Goal: Information Seeking & Learning: Learn about a topic

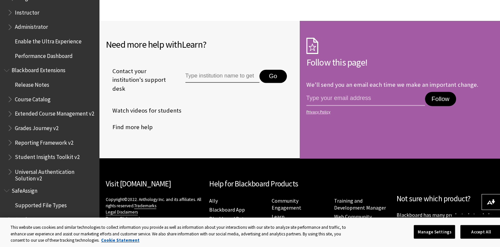
scroll to position [1095, 0]
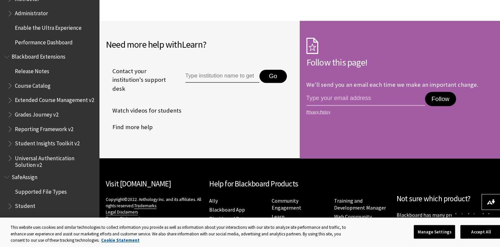
click at [34, 118] on span "Grades Journey v2" at bounding box center [37, 113] width 44 height 9
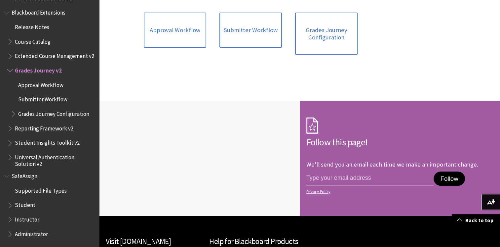
scroll to position [397, 0]
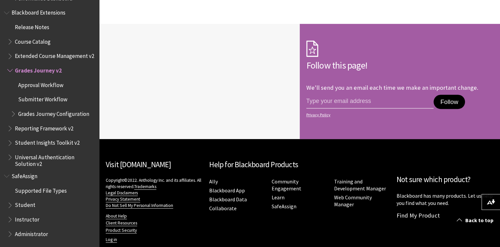
click at [30, 52] on span "Extended Course Management v2" at bounding box center [54, 55] width 79 height 9
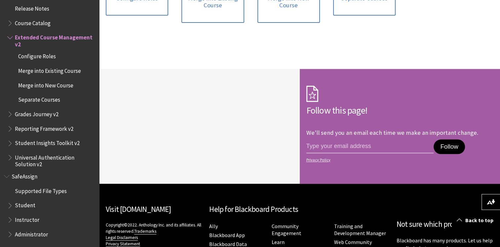
scroll to position [694, 0]
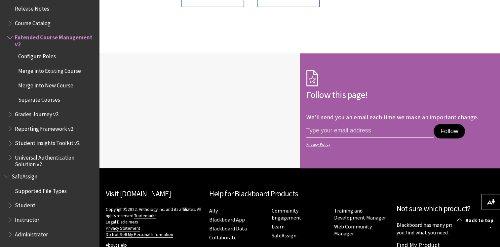
click at [9, 129] on span "Book outline for Blackboard Extensions" at bounding box center [10, 127] width 7 height 8
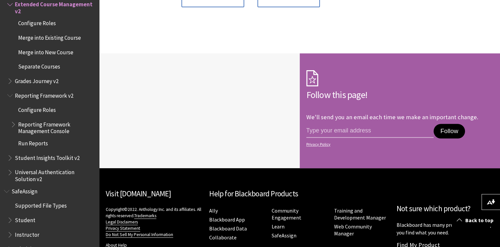
scroll to position [778, 0]
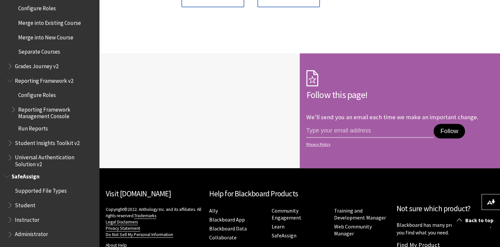
click at [18, 202] on span "Student" at bounding box center [25, 203] width 20 height 9
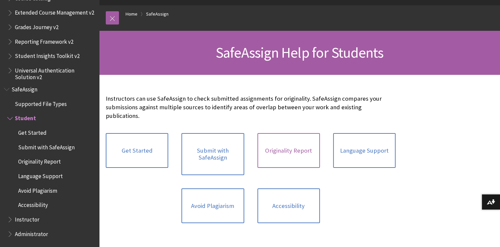
scroll to position [66, 0]
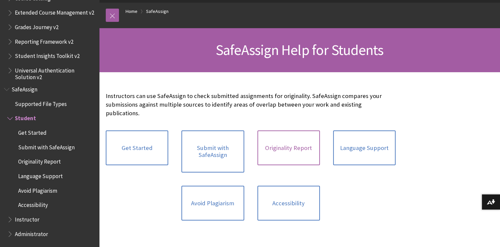
click at [286, 140] on link "Originality Report" at bounding box center [288, 147] width 62 height 35
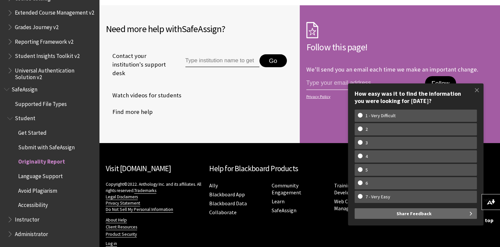
scroll to position [2179, 0]
click at [29, 192] on span "Avoid Plagiarism" at bounding box center [37, 189] width 39 height 9
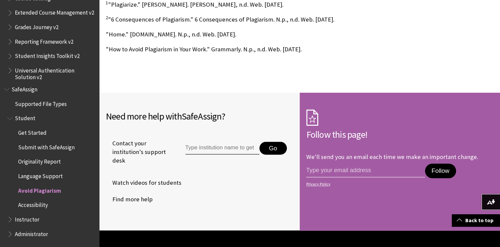
scroll to position [628, 0]
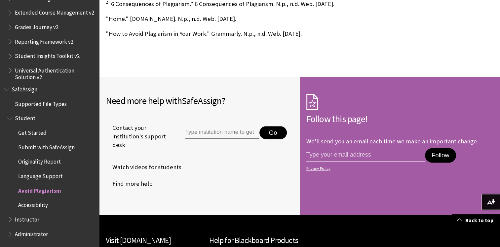
click at [10, 75] on span "Universal Authentication Solution v2" at bounding box center [51, 73] width 88 height 16
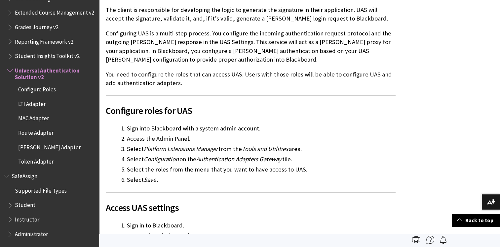
scroll to position [264, 0]
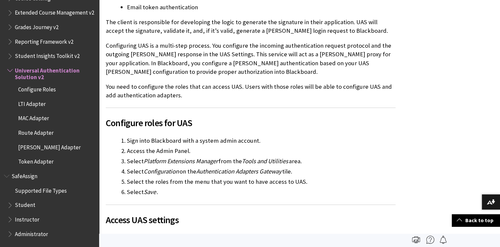
click at [63, 147] on span "SAML Adapter" at bounding box center [53, 146] width 85 height 11
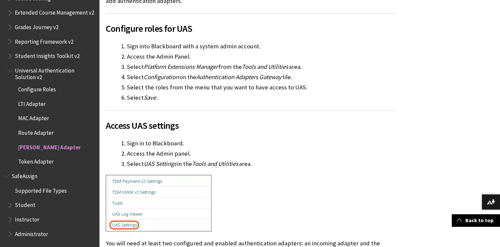
scroll to position [364, 0]
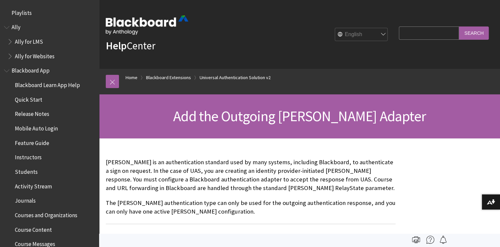
scroll to position [759, 0]
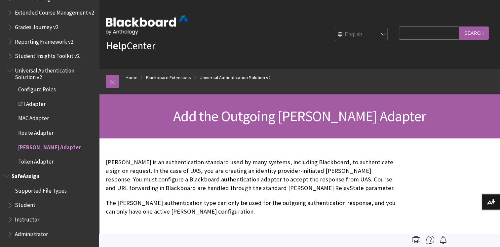
click at [6, 205] on ul "Supported File Types Student Instructor Administrator" at bounding box center [49, 212] width 91 height 55
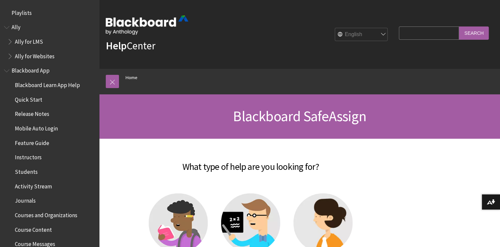
scroll to position [673, 0]
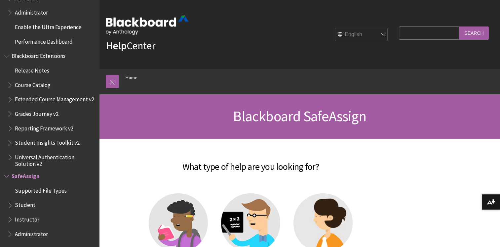
click at [33, 204] on span "Student" at bounding box center [51, 204] width 88 height 11
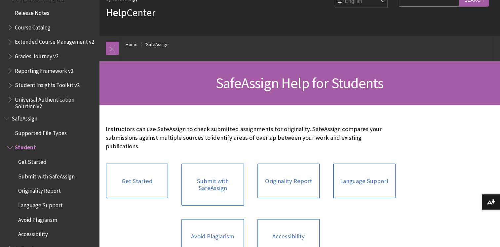
scroll to position [693, 0]
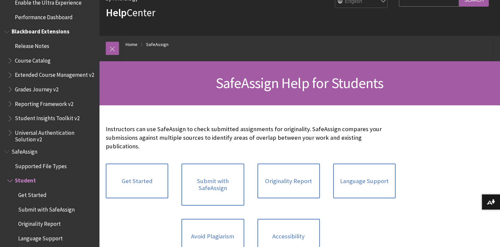
click at [46, 118] on span "Student Insights Toolkit v2" at bounding box center [47, 117] width 65 height 9
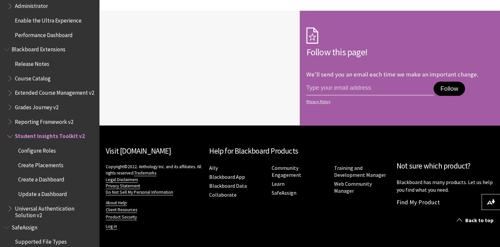
scroll to position [664, 0]
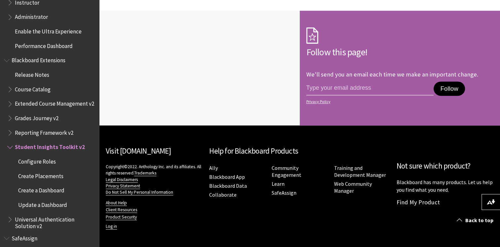
click at [7, 93] on ul "Release Notes Course Catalog Extended Course Management v2 Grades Journey v2 Re…" at bounding box center [49, 149] width 91 height 160
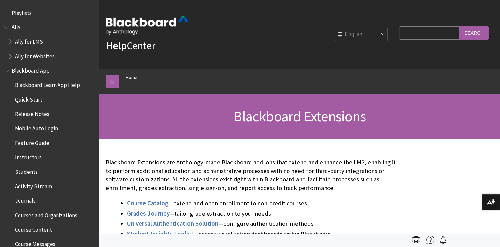
scroll to position [673, 0]
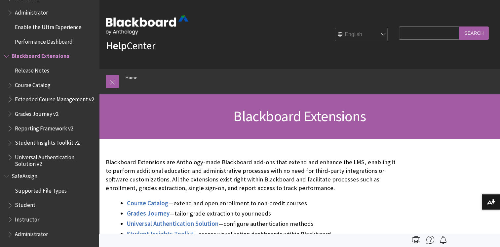
click at [9, 79] on span "Book outline for Blackboard Extensions" at bounding box center [10, 83] width 7 height 8
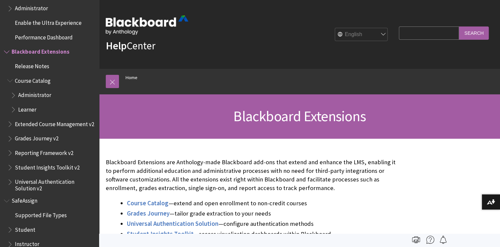
click at [12, 111] on span "Book outline for Blackboard Extensions" at bounding box center [14, 108] width 7 height 8
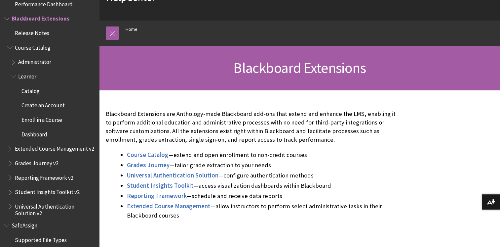
scroll to position [66, 0]
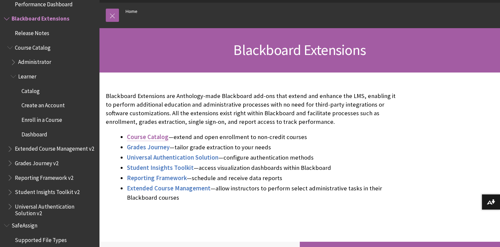
click at [154, 135] on span "Course Catalog" at bounding box center [148, 137] width 42 height 8
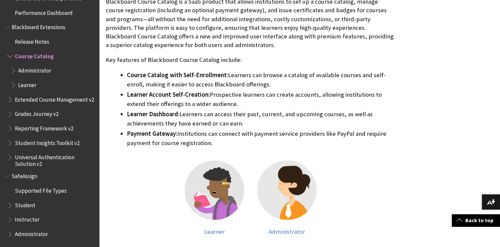
scroll to position [231, 0]
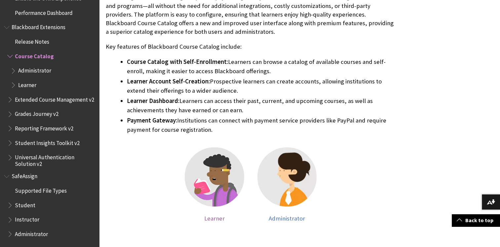
click at [217, 168] on img at bounding box center [214, 176] width 59 height 59
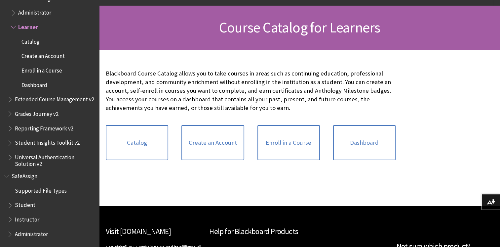
scroll to position [132, 0]
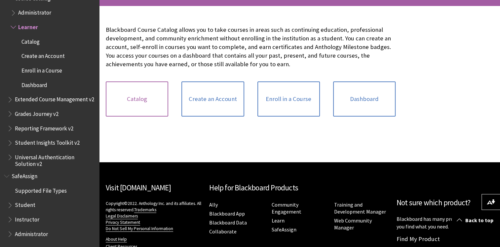
click at [155, 104] on link "Catalog" at bounding box center [137, 98] width 62 height 35
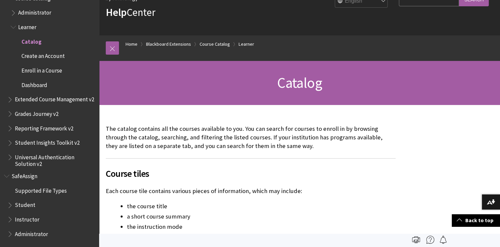
scroll to position [33, 0]
click at [46, 54] on span "Create an Account" at bounding box center [42, 55] width 43 height 9
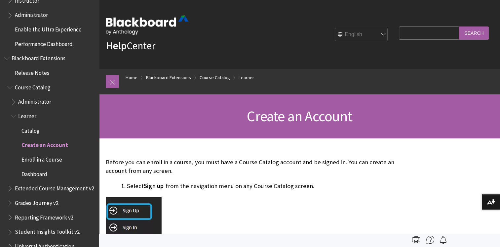
scroll to position [660, 0]
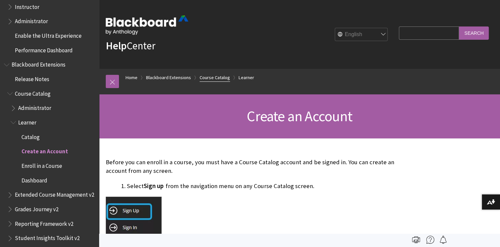
click at [216, 78] on link "Course Catalog" at bounding box center [215, 77] width 30 height 8
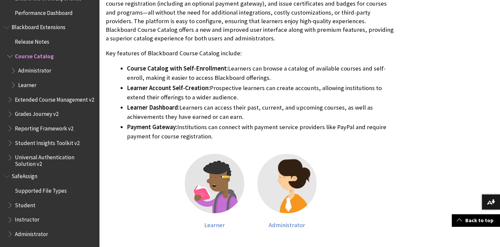
scroll to position [264, 0]
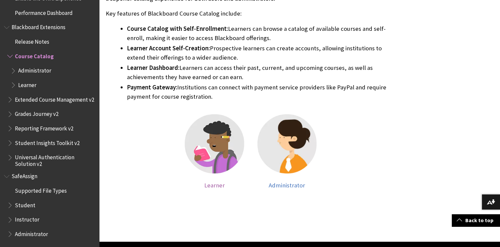
click at [210, 139] on img at bounding box center [214, 143] width 59 height 59
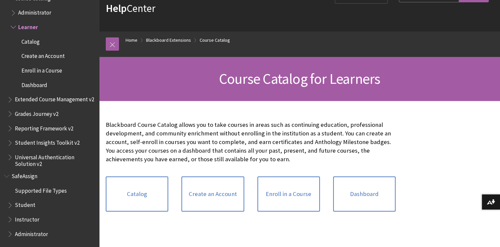
scroll to position [66, 0]
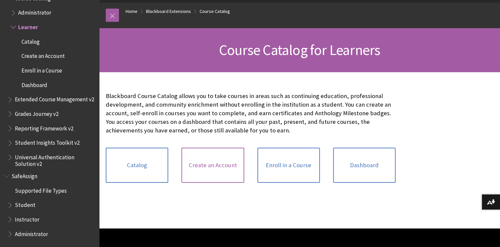
click at [201, 162] on link "Create an Account" at bounding box center [212, 164] width 62 height 35
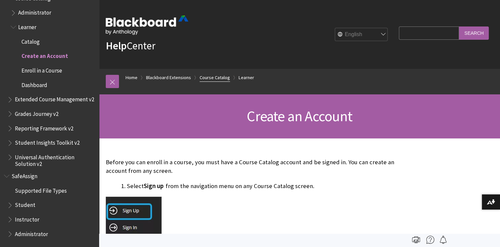
click at [212, 77] on link "Course Catalog" at bounding box center [215, 77] width 30 height 8
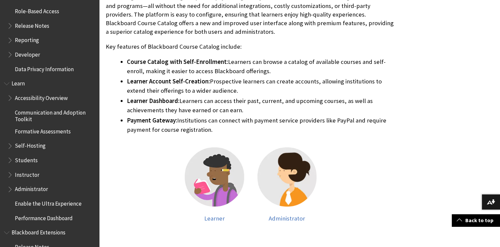
scroll to position [503, 0]
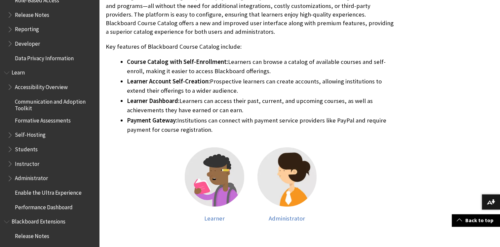
click at [21, 151] on ul "Accessibility Overview Communication and Adoption Toolkit Formative Assessments…" at bounding box center [49, 146] width 91 height 131
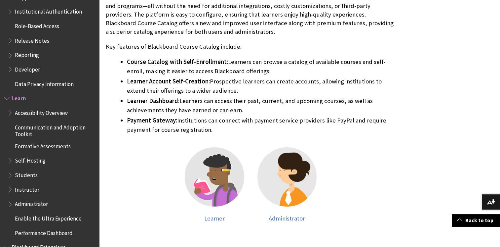
scroll to position [470, 0]
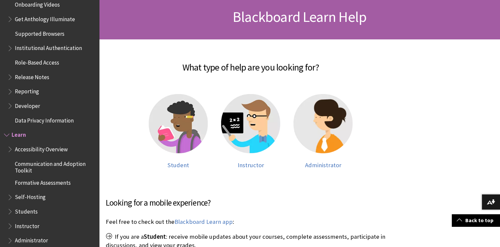
scroll to position [428, 0]
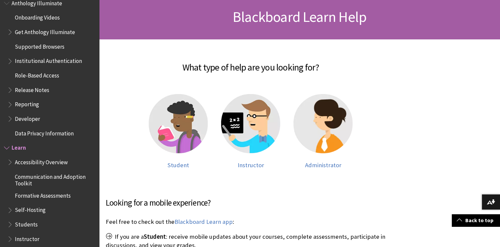
click at [38, 48] on span "Supported Browsers" at bounding box center [40, 45] width 50 height 9
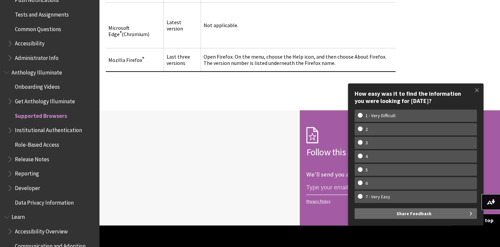
scroll to position [327, 0]
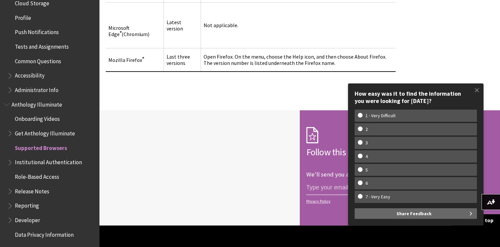
click at [53, 63] on span "Common Questions" at bounding box center [38, 60] width 46 height 9
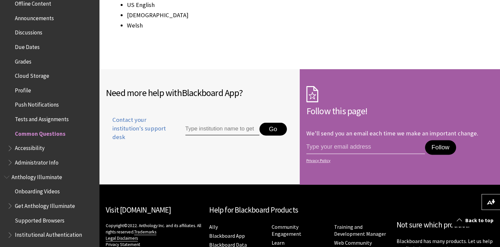
scroll to position [240, 0]
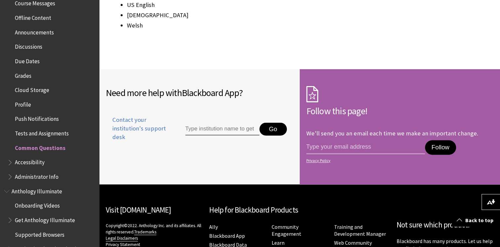
click at [25, 60] on span "Due Dates" at bounding box center [27, 60] width 25 height 9
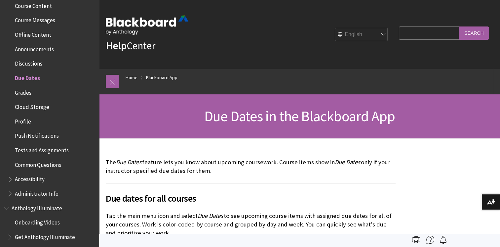
scroll to position [220, 0]
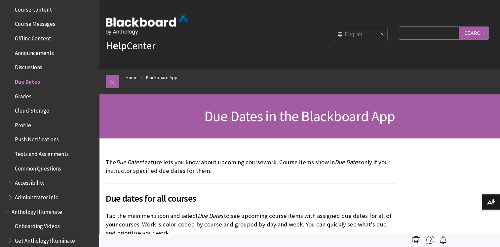
click at [23, 92] on span "Grades" at bounding box center [23, 95] width 17 height 9
click at [23, 92] on span "Grades" at bounding box center [24, 95] width 18 height 9
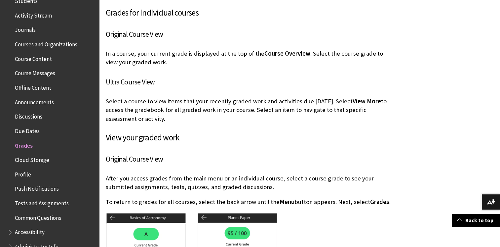
scroll to position [168, 0]
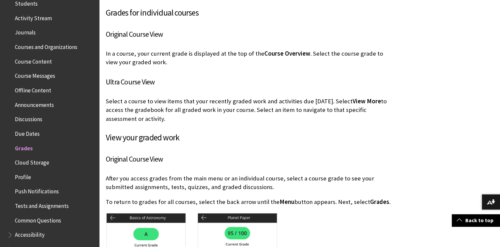
click at [30, 32] on span "Journals" at bounding box center [25, 31] width 21 height 9
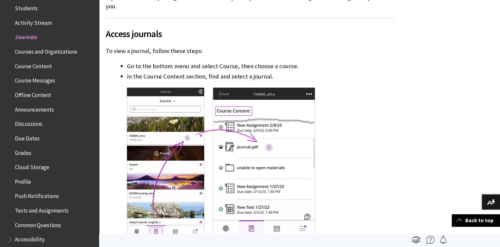
scroll to position [152, 0]
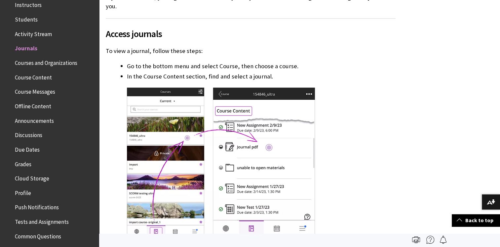
click at [33, 105] on span "Offline Content" at bounding box center [33, 104] width 36 height 9
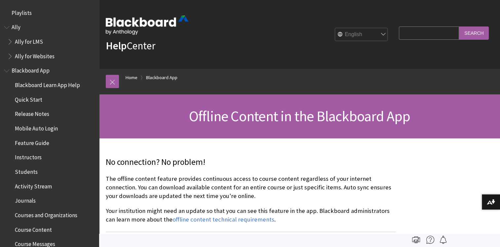
scroll to position [243, 0]
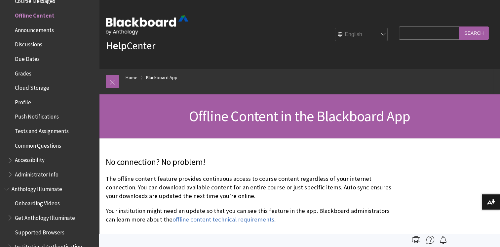
click at [9, 162] on span "Book outline for Blackboard App Help" at bounding box center [10, 158] width 7 height 8
click at [10, 186] on span "Book outline for Blackboard App Help" at bounding box center [10, 187] width 7 height 8
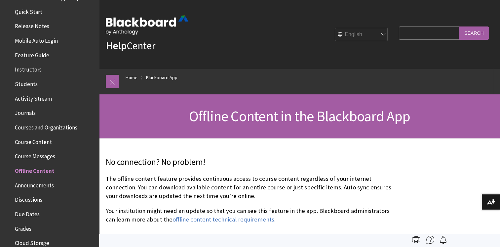
scroll to position [77, 0]
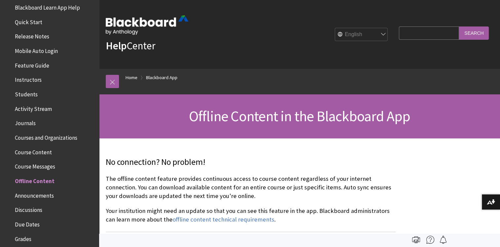
click at [27, 123] on span "Journals" at bounding box center [25, 122] width 21 height 9
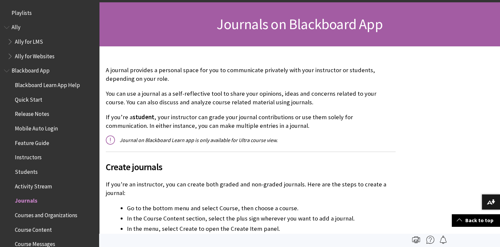
scroll to position [66, 0]
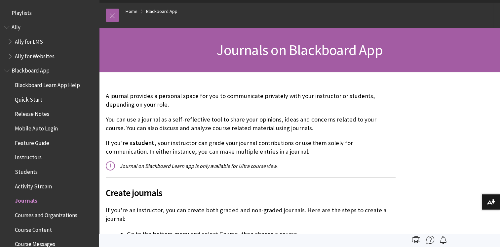
click at [12, 43] on span "Book outline for Anthology Ally Help" at bounding box center [10, 40] width 7 height 8
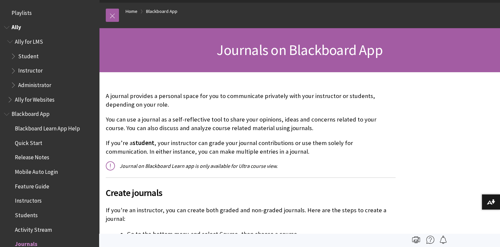
click at [14, 58] on span "Book outline for Anthology Ally Help" at bounding box center [14, 55] width 7 height 8
click at [9, 27] on span "Book outline for Anthology Ally Help" at bounding box center [7, 26] width 7 height 8
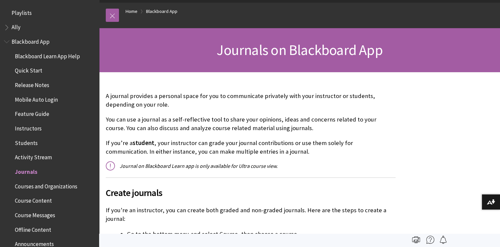
click at [38, 68] on span "Quick Start" at bounding box center [28, 69] width 27 height 9
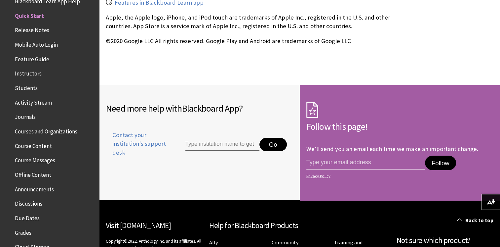
scroll to position [1223, 0]
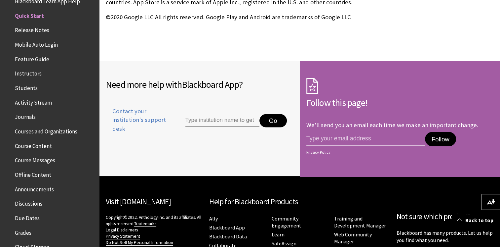
click at [38, 142] on span "Course Content" at bounding box center [33, 144] width 37 height 9
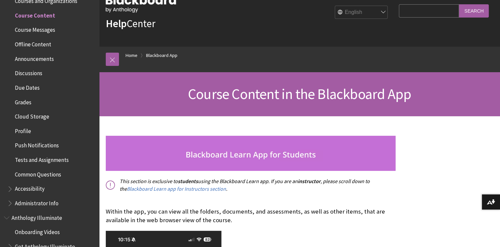
scroll to position [33, 0]
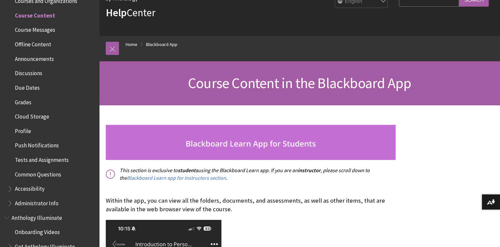
click at [16, 84] on span "Due Dates" at bounding box center [27, 86] width 25 height 9
